Goal: Task Accomplishment & Management: Manage account settings

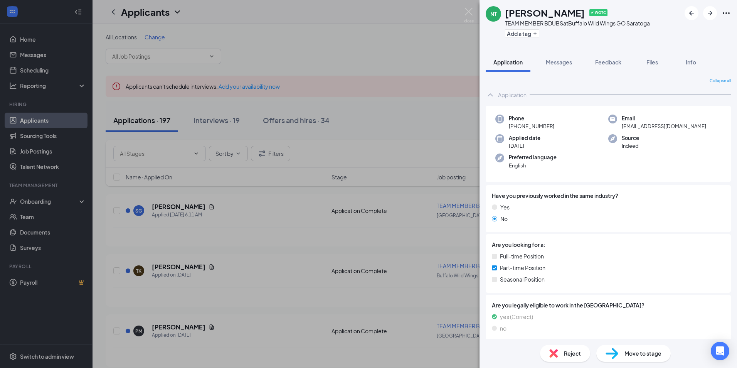
click at [299, 119] on div "NT [PERSON_NAME] ✔ WOTC TEAM MEMBER BDUBS at Buffalo Wild Wings GO Saratoga Add…" at bounding box center [368, 184] width 737 height 368
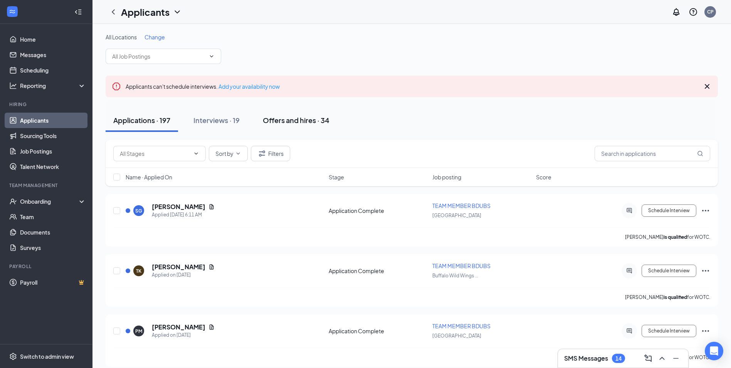
click at [299, 121] on div "Offers and hires · 34" at bounding box center [296, 120] width 67 height 10
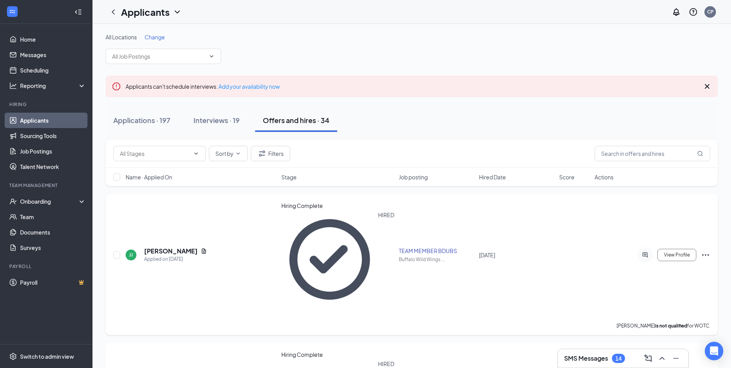
click at [704, 250] on icon "Ellipses" at bounding box center [705, 254] width 9 height 9
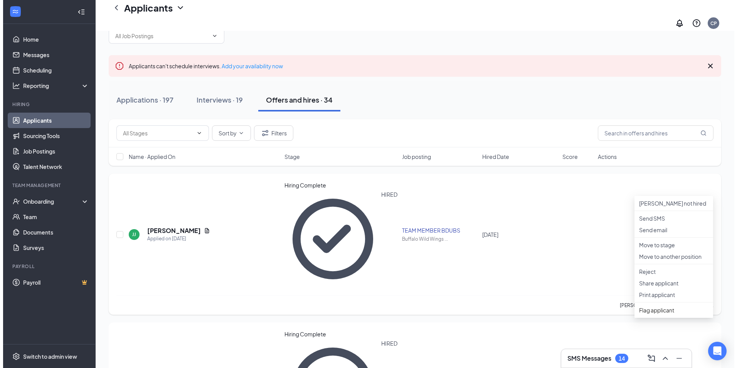
scroll to position [39, 0]
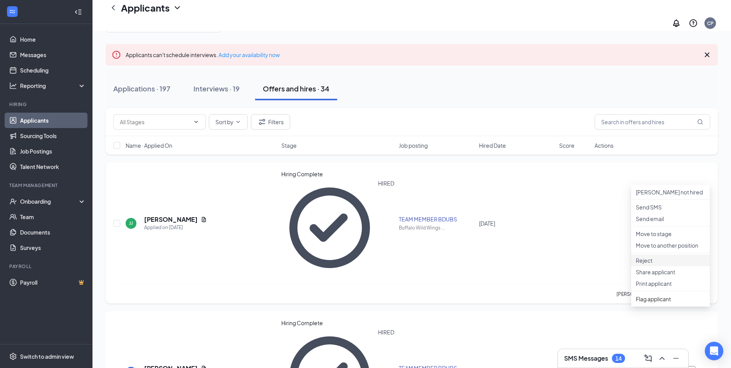
click at [659, 264] on p "Reject" at bounding box center [670, 260] width 69 height 8
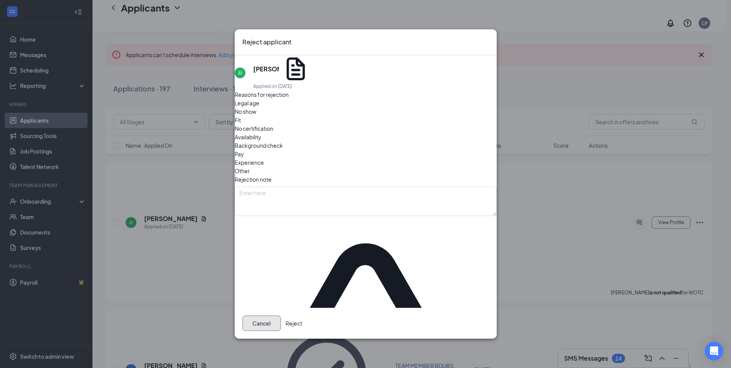
click at [281, 315] on button "Cancel" at bounding box center [261, 322] width 39 height 15
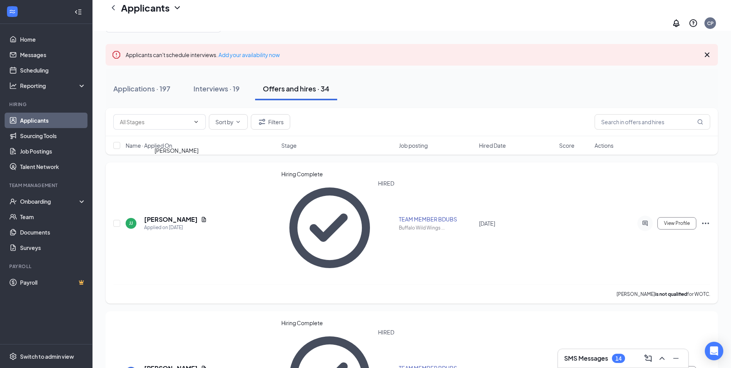
click at [171, 215] on h5 "[PERSON_NAME]" at bounding box center [171, 219] width 54 height 8
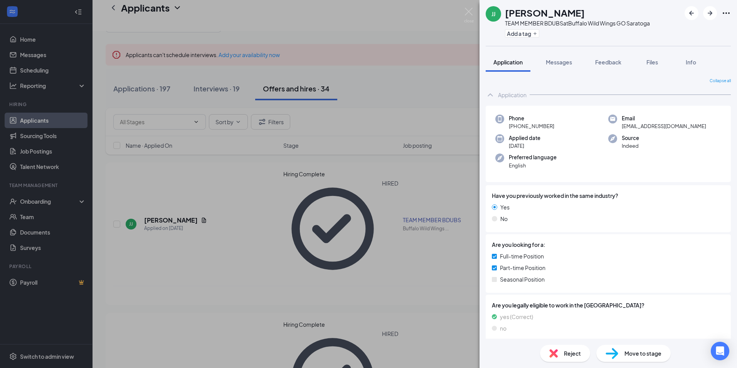
click at [44, 202] on div "[PERSON_NAME] [PERSON_NAME] TEAM MEMBER BDUBS at Buffalo Wild Wings GO Saratoga…" at bounding box center [368, 184] width 737 height 368
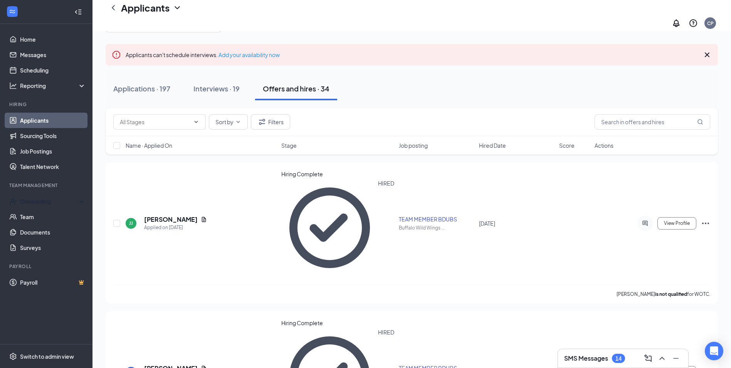
click at [44, 202] on div "Onboarding" at bounding box center [49, 201] width 59 height 8
click at [45, 216] on link "Overview" at bounding box center [51, 217] width 67 height 15
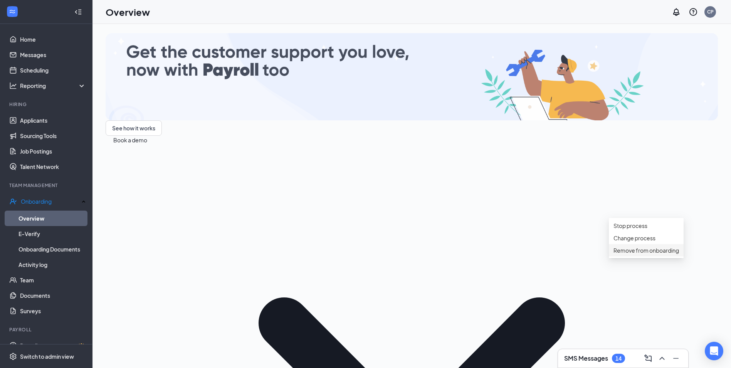
click at [635, 254] on div "Remove from onboarding" at bounding box center [646, 250] width 66 height 8
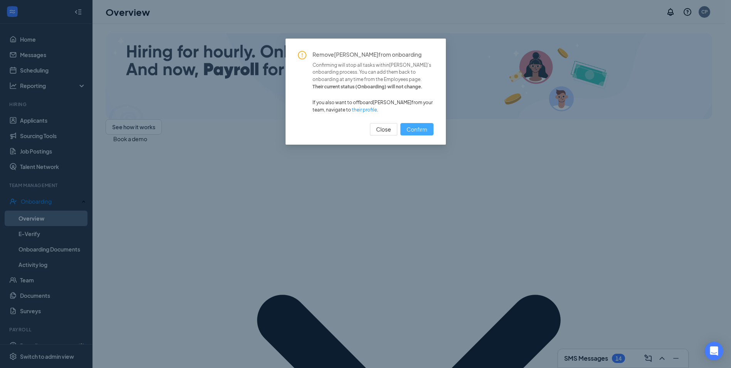
click at [419, 132] on span "Confirm" at bounding box center [416, 129] width 21 height 8
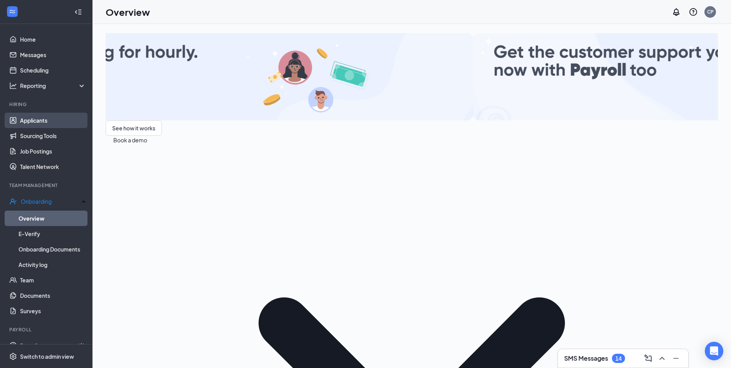
click at [36, 120] on link "Applicants" at bounding box center [53, 120] width 66 height 15
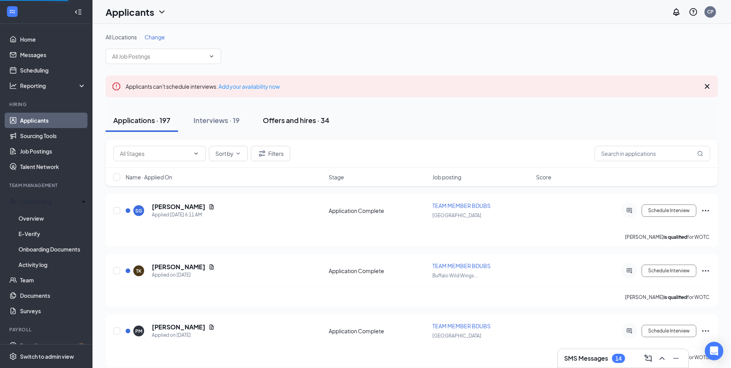
click at [287, 123] on div "Offers and hires · 34" at bounding box center [296, 120] width 67 height 10
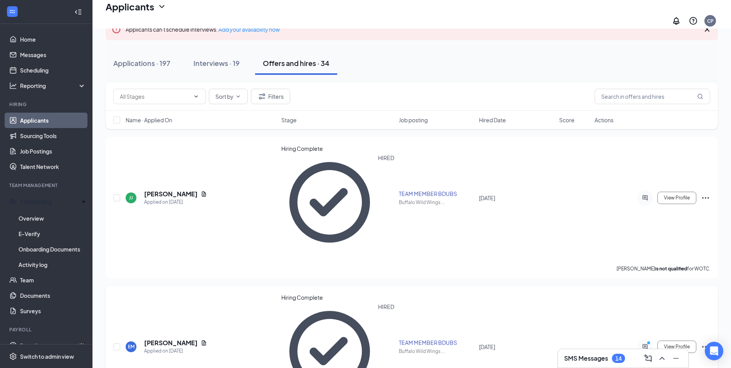
scroll to position [77, 0]
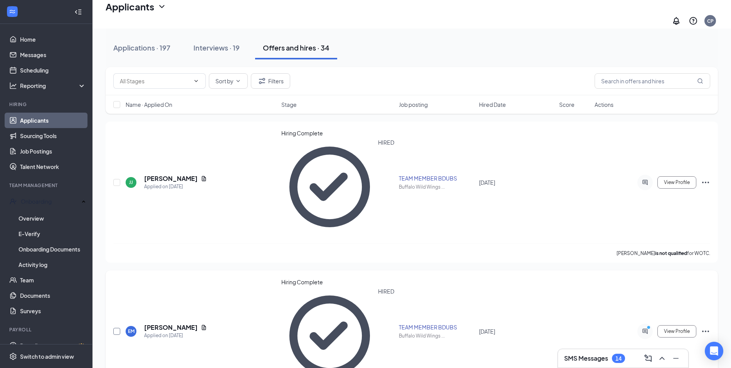
click at [116, 328] on input "checkbox" at bounding box center [116, 331] width 7 height 7
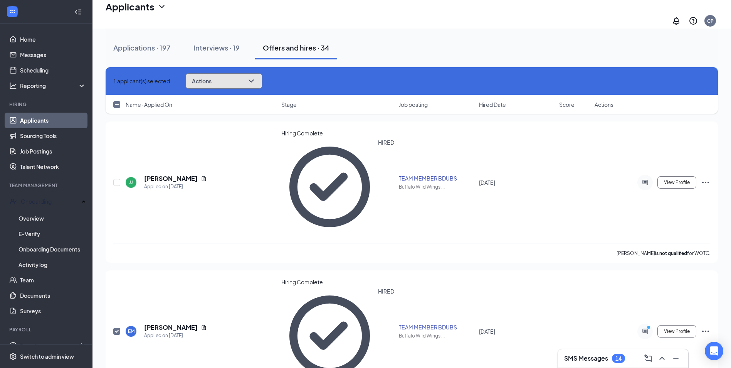
click at [256, 76] on icon "ChevronDown" at bounding box center [251, 80] width 9 height 9
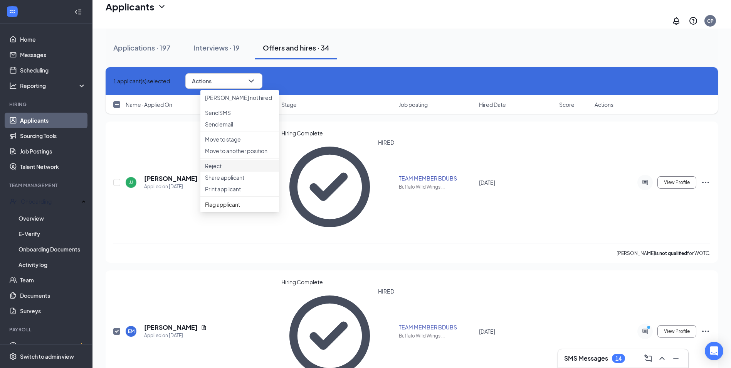
click at [232, 170] on p "Reject" at bounding box center [239, 166] width 69 height 8
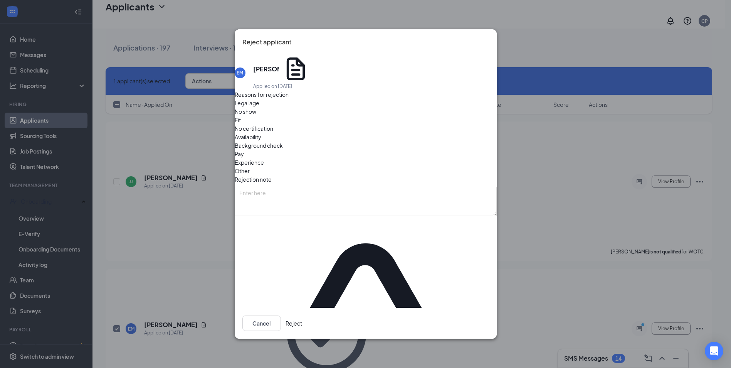
click at [256, 116] on span "No show" at bounding box center [246, 111] width 22 height 8
click at [302, 315] on button "Reject" at bounding box center [294, 322] width 17 height 15
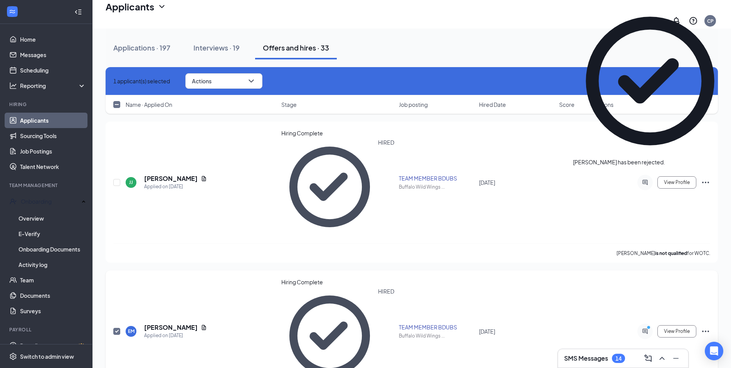
checkbox input "false"
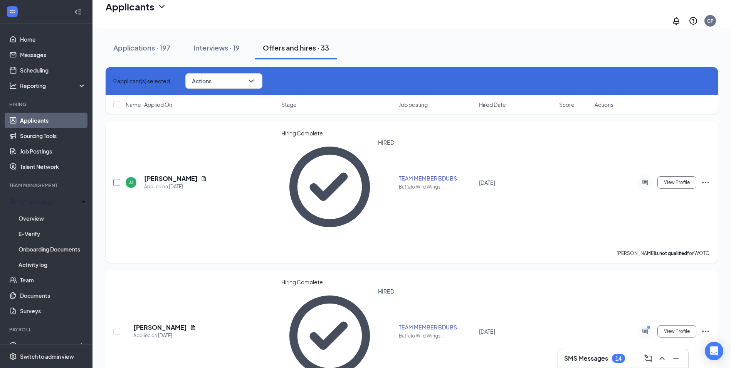
click at [118, 179] on input "checkbox" at bounding box center [116, 182] width 7 height 7
click at [259, 81] on button "Actions" at bounding box center [223, 80] width 77 height 15
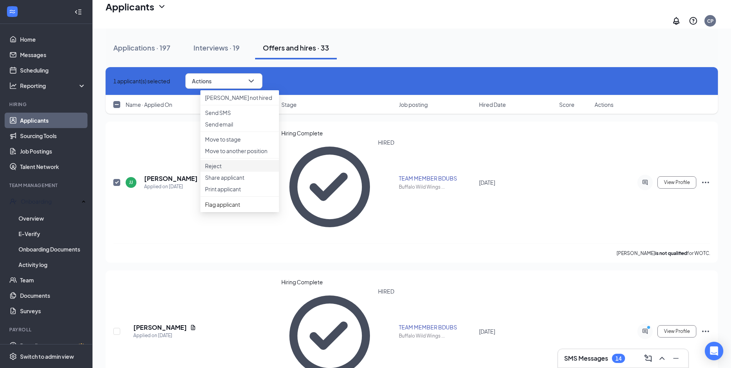
click at [231, 170] on p "Reject" at bounding box center [239, 166] width 69 height 8
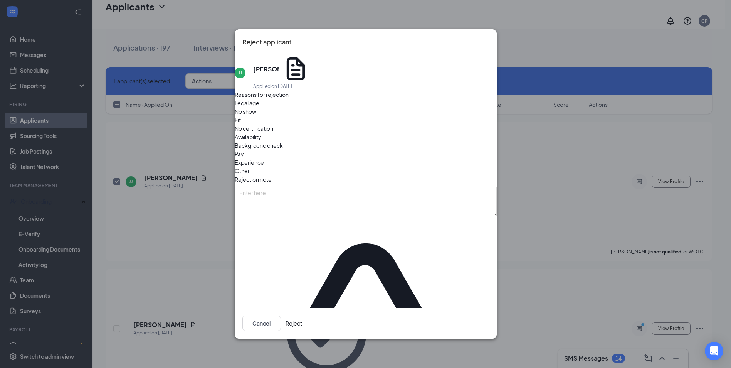
click at [261, 136] on span "Availability" at bounding box center [248, 137] width 27 height 8
click at [302, 315] on button "Reject" at bounding box center [294, 322] width 17 height 15
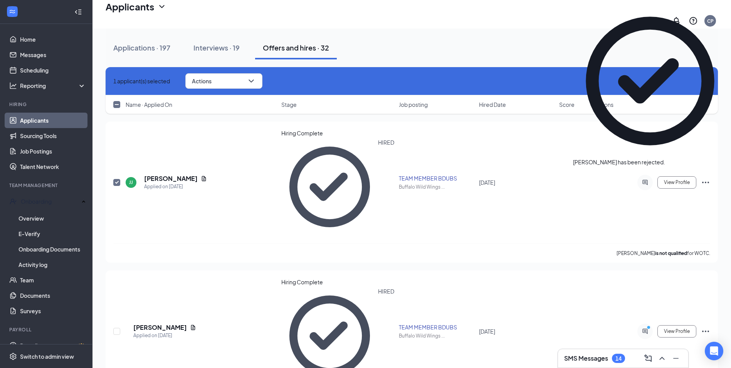
checkbox input "false"
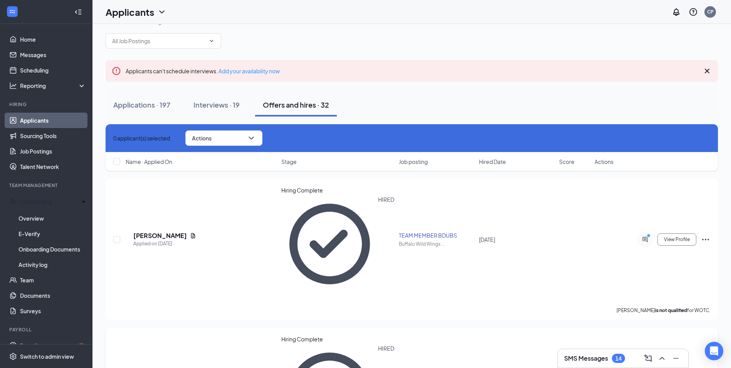
scroll to position [0, 0]
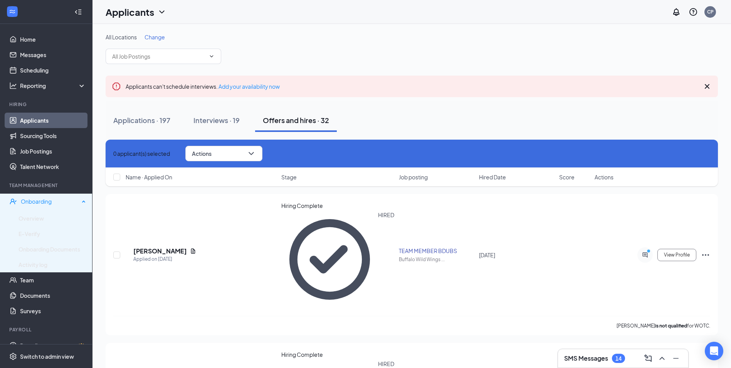
click at [48, 198] on div "Onboarding" at bounding box center [50, 201] width 59 height 8
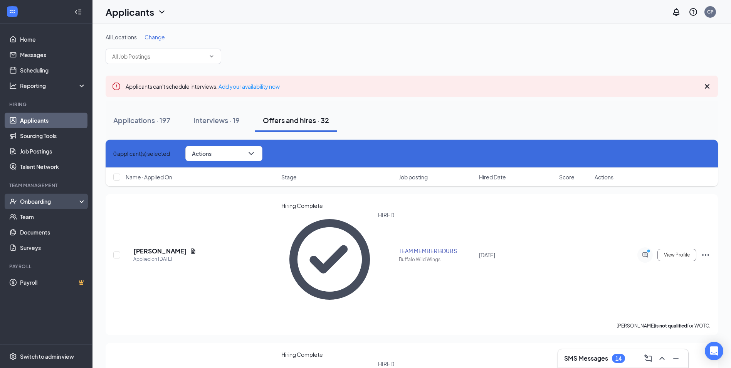
click at [52, 205] on div "Onboarding" at bounding box center [49, 201] width 59 height 8
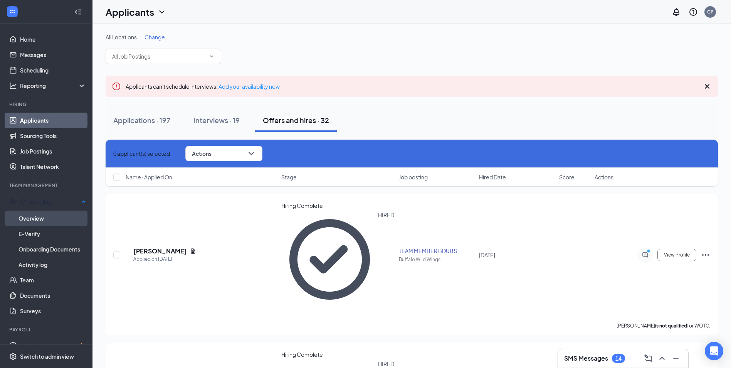
click at [46, 215] on link "Overview" at bounding box center [51, 217] width 67 height 15
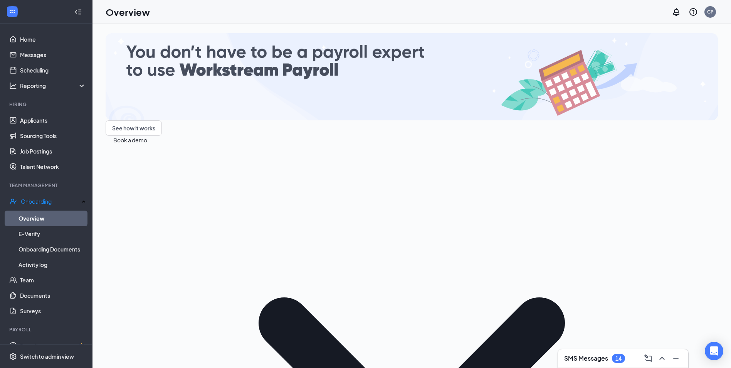
scroll to position [86, 0]
